Goal: Understand process/instructions: Learn how to perform a task or action

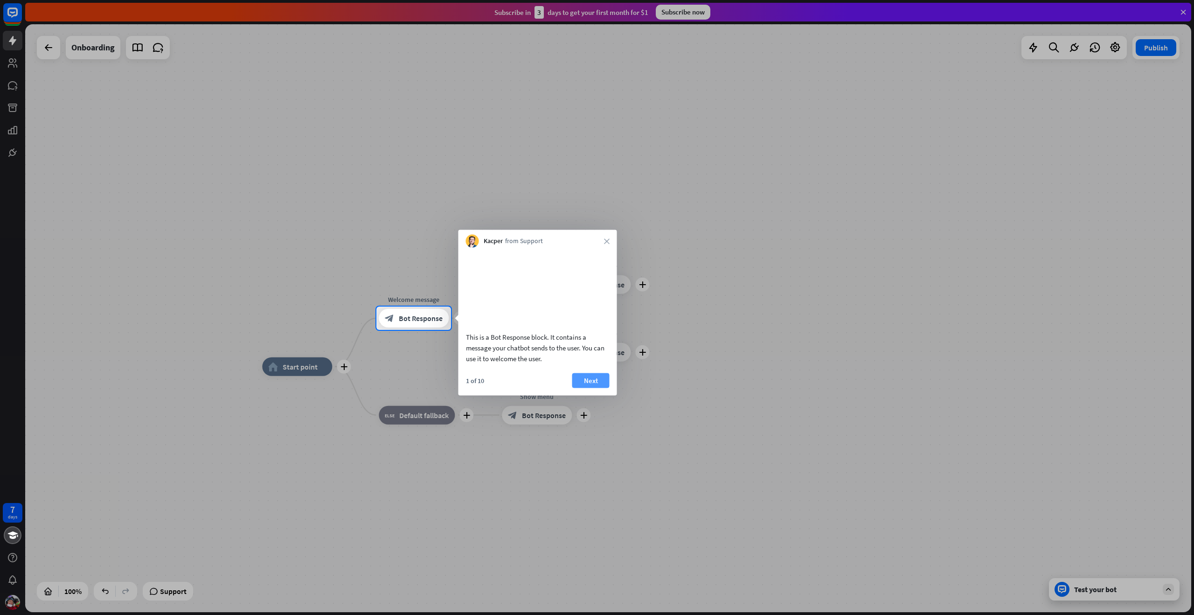
click at [595, 388] on button "Next" at bounding box center [590, 380] width 37 height 15
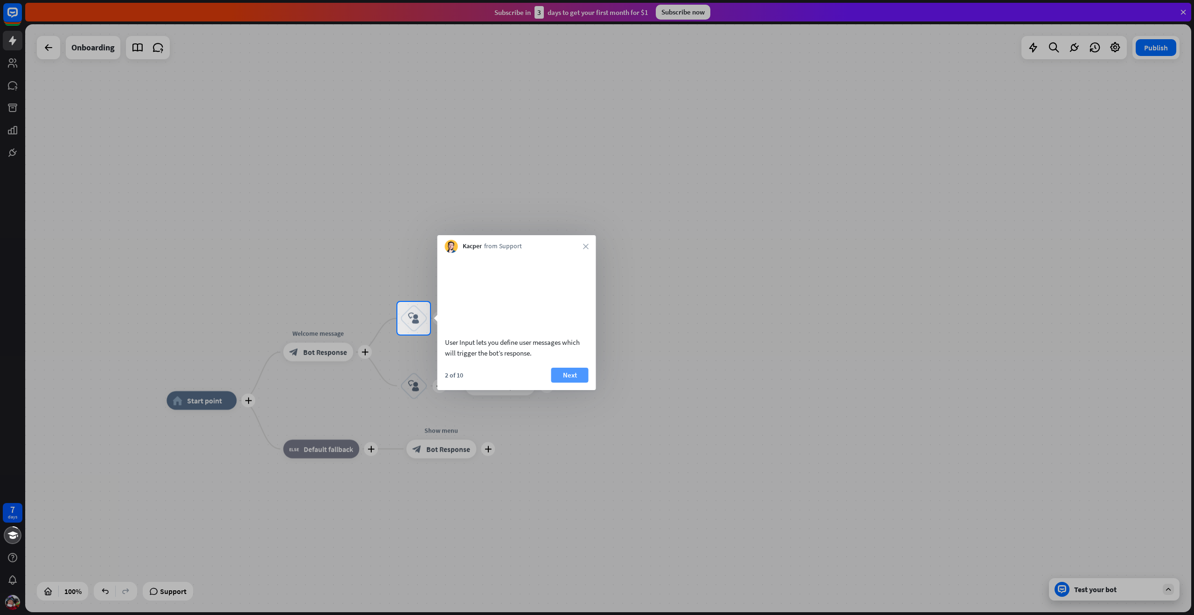
click at [570, 382] on button "Next" at bounding box center [569, 375] width 37 height 15
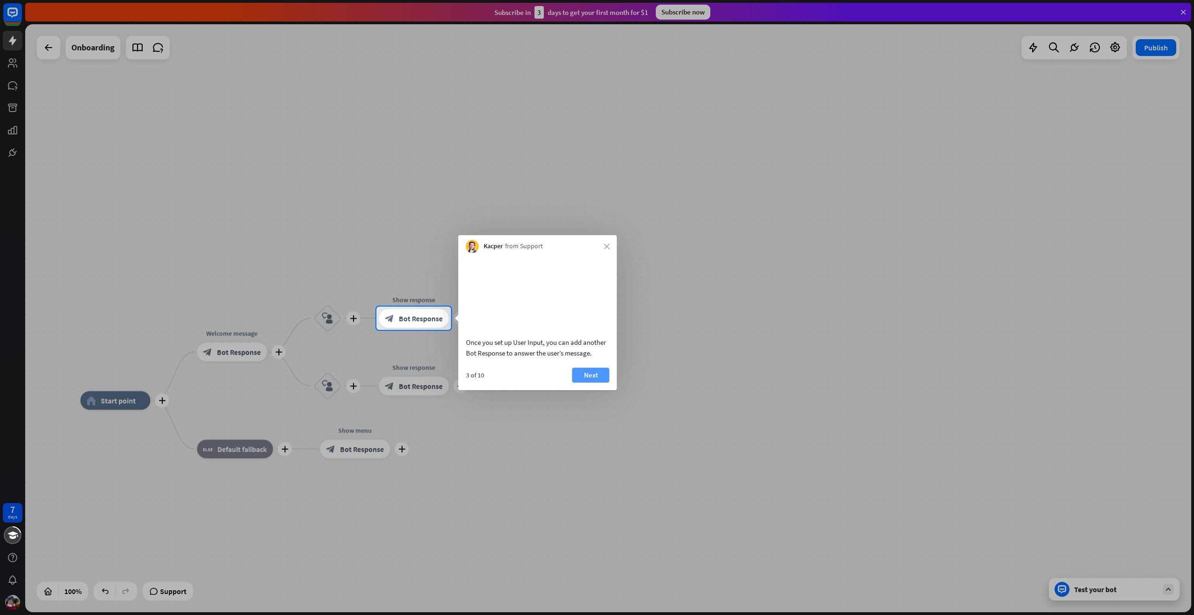
click at [588, 382] on button "Next" at bounding box center [590, 375] width 37 height 15
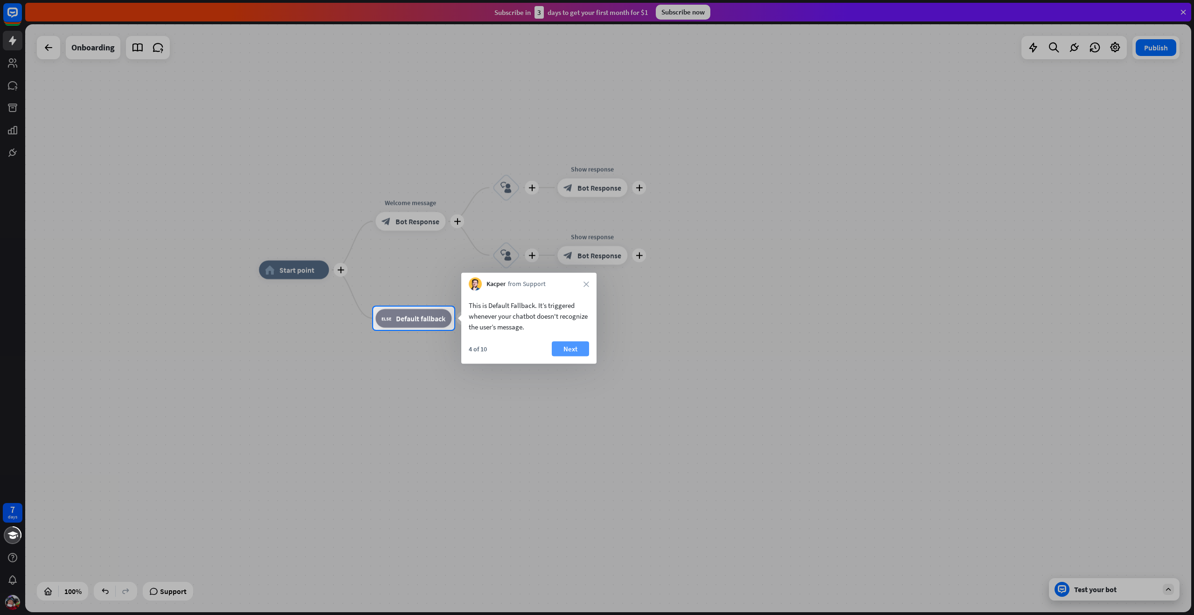
click at [562, 346] on button "Next" at bounding box center [570, 348] width 37 height 15
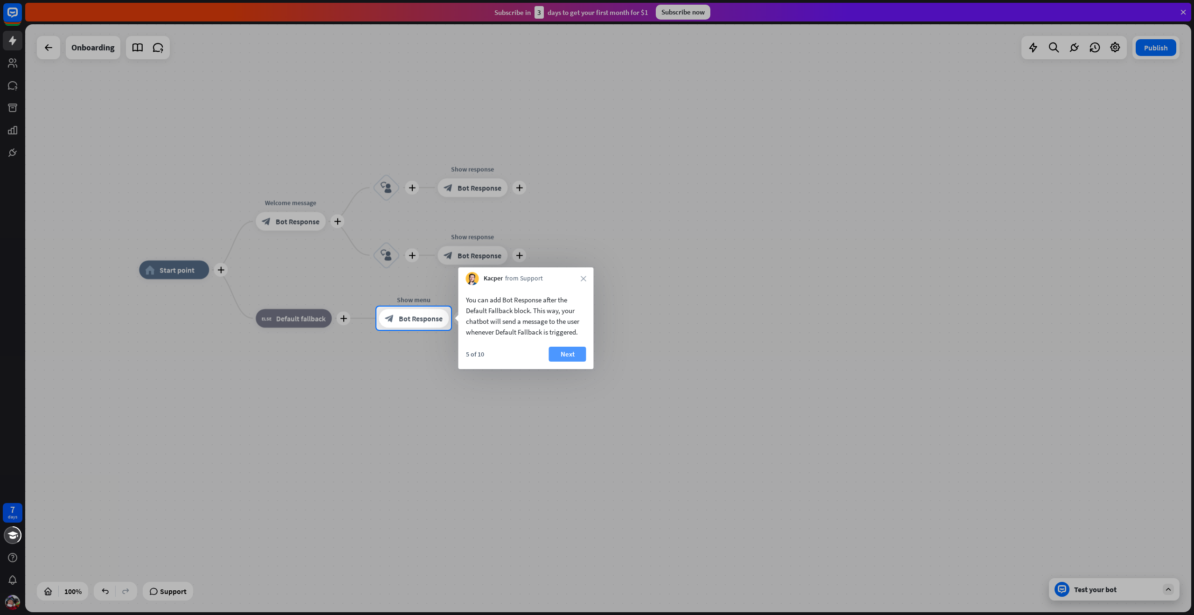
click at [563, 352] on button "Next" at bounding box center [567, 354] width 37 height 15
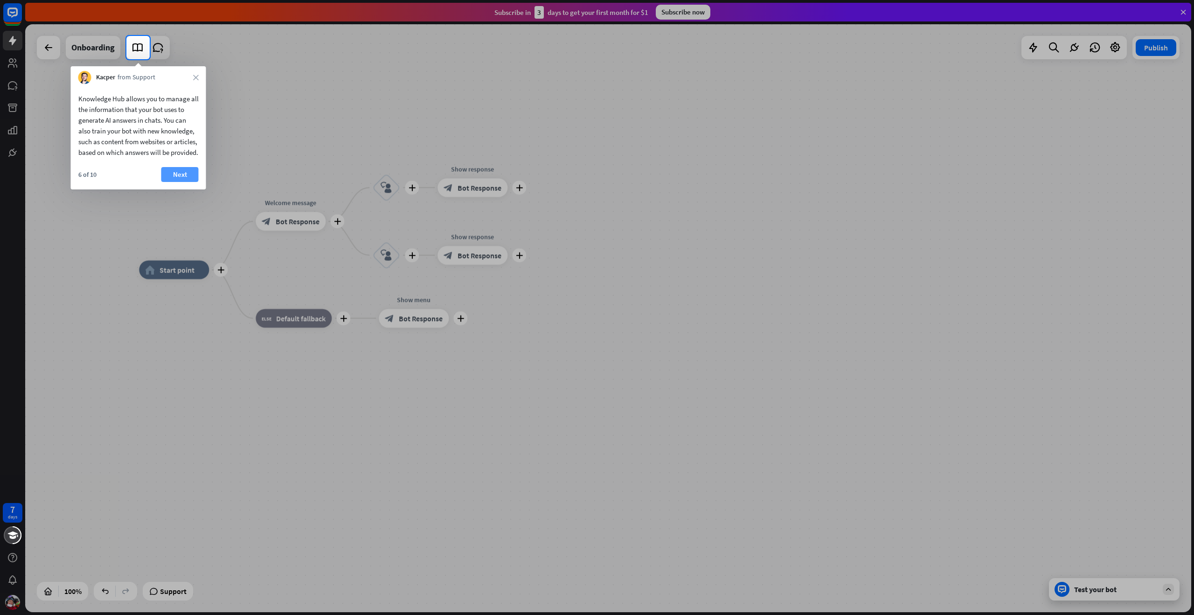
click at [182, 182] on button "Next" at bounding box center [179, 174] width 37 height 15
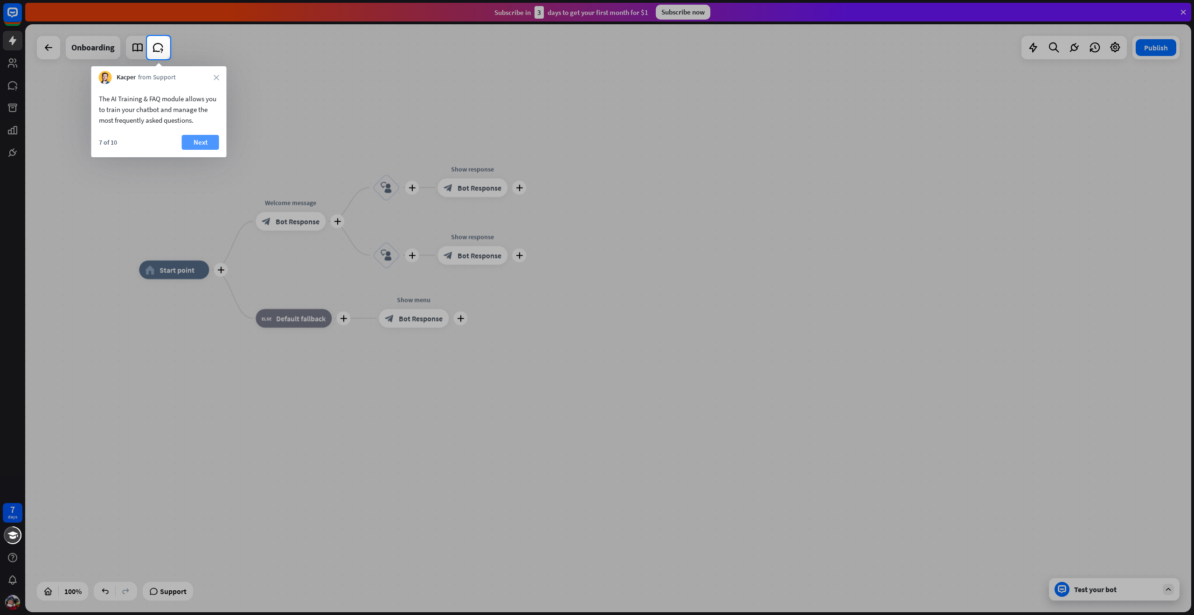
click at [201, 140] on button "Next" at bounding box center [200, 142] width 37 height 15
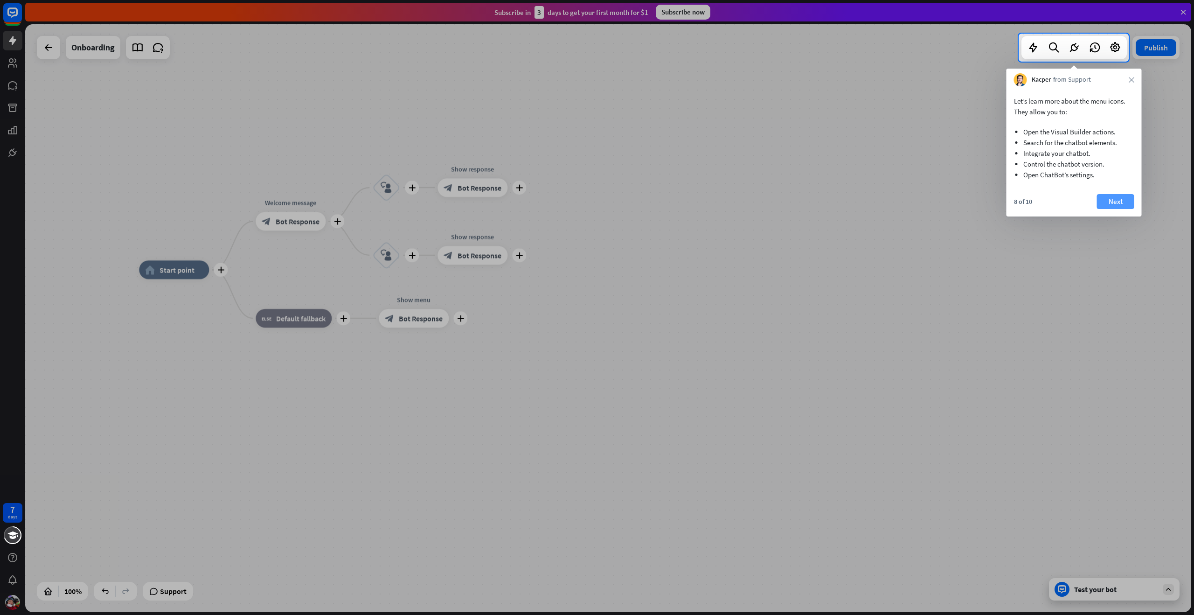
click at [1109, 201] on button "Next" at bounding box center [1115, 201] width 37 height 15
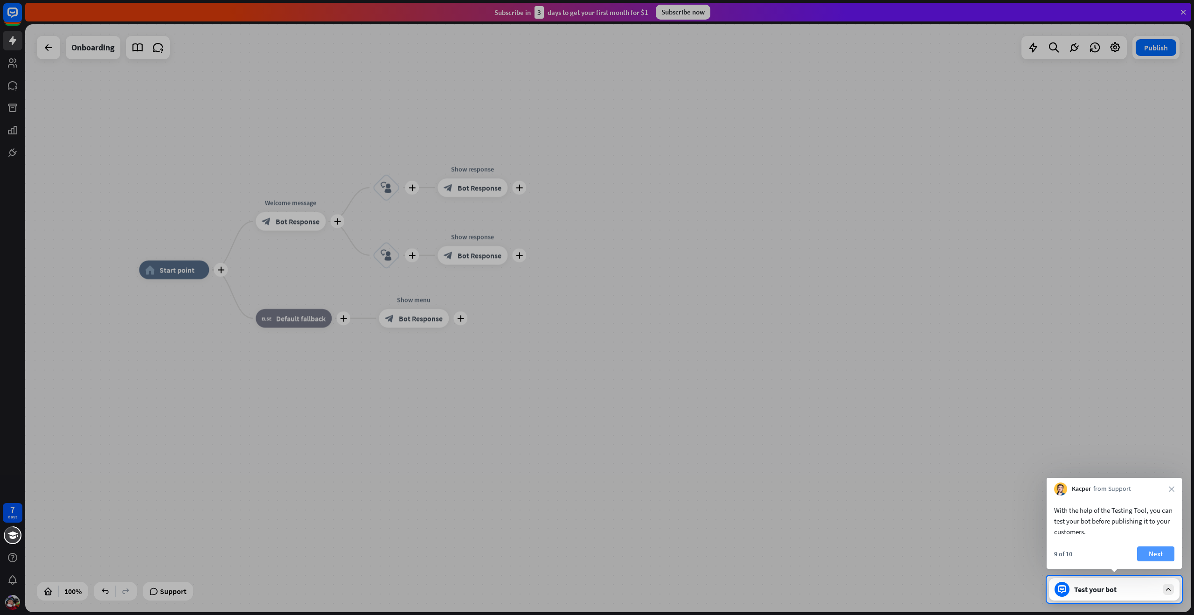
click at [1156, 555] on button "Next" at bounding box center [1155, 553] width 37 height 15
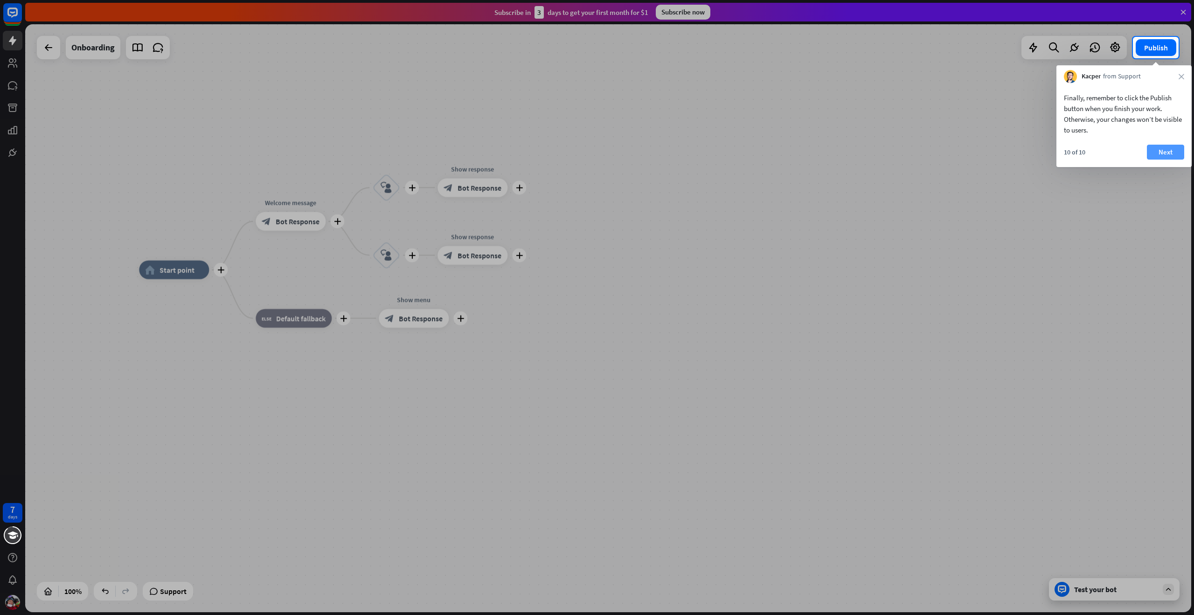
click at [1166, 150] on button "Next" at bounding box center [1165, 152] width 37 height 15
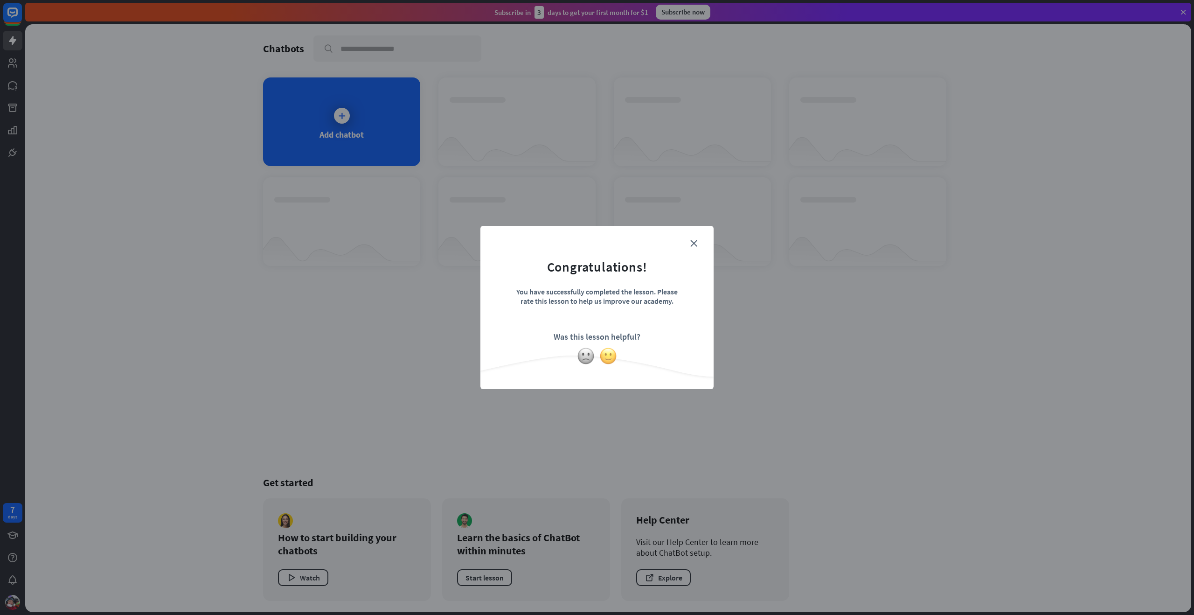
click at [609, 355] on img at bounding box center [608, 356] width 18 height 18
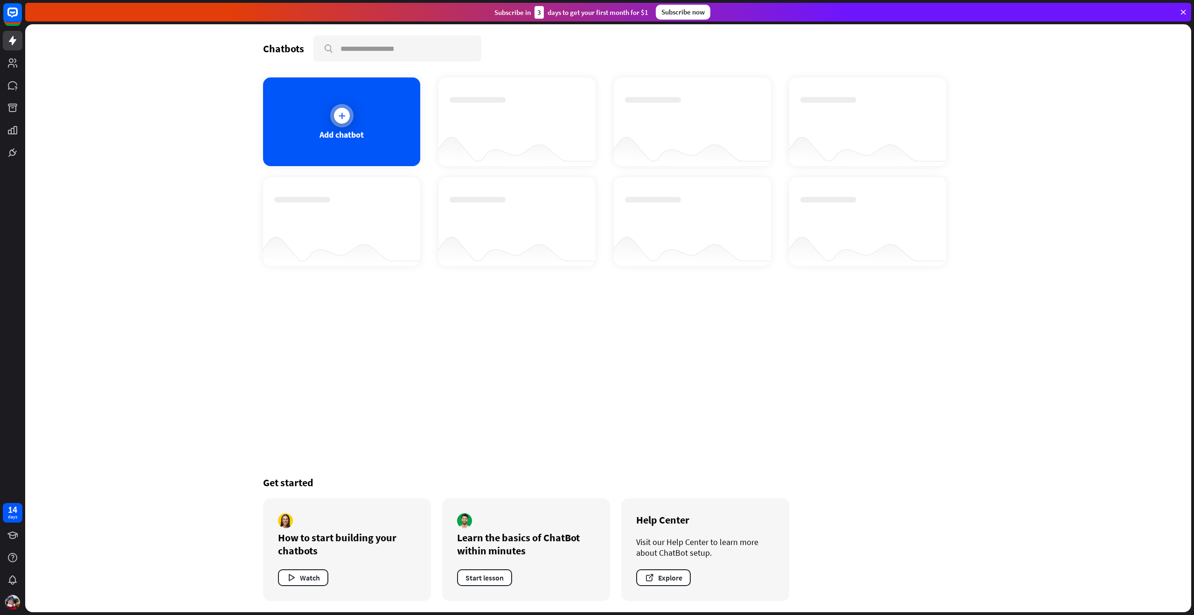
click at [339, 114] on icon at bounding box center [341, 115] width 9 height 9
